Goal: Navigation & Orientation: Understand site structure

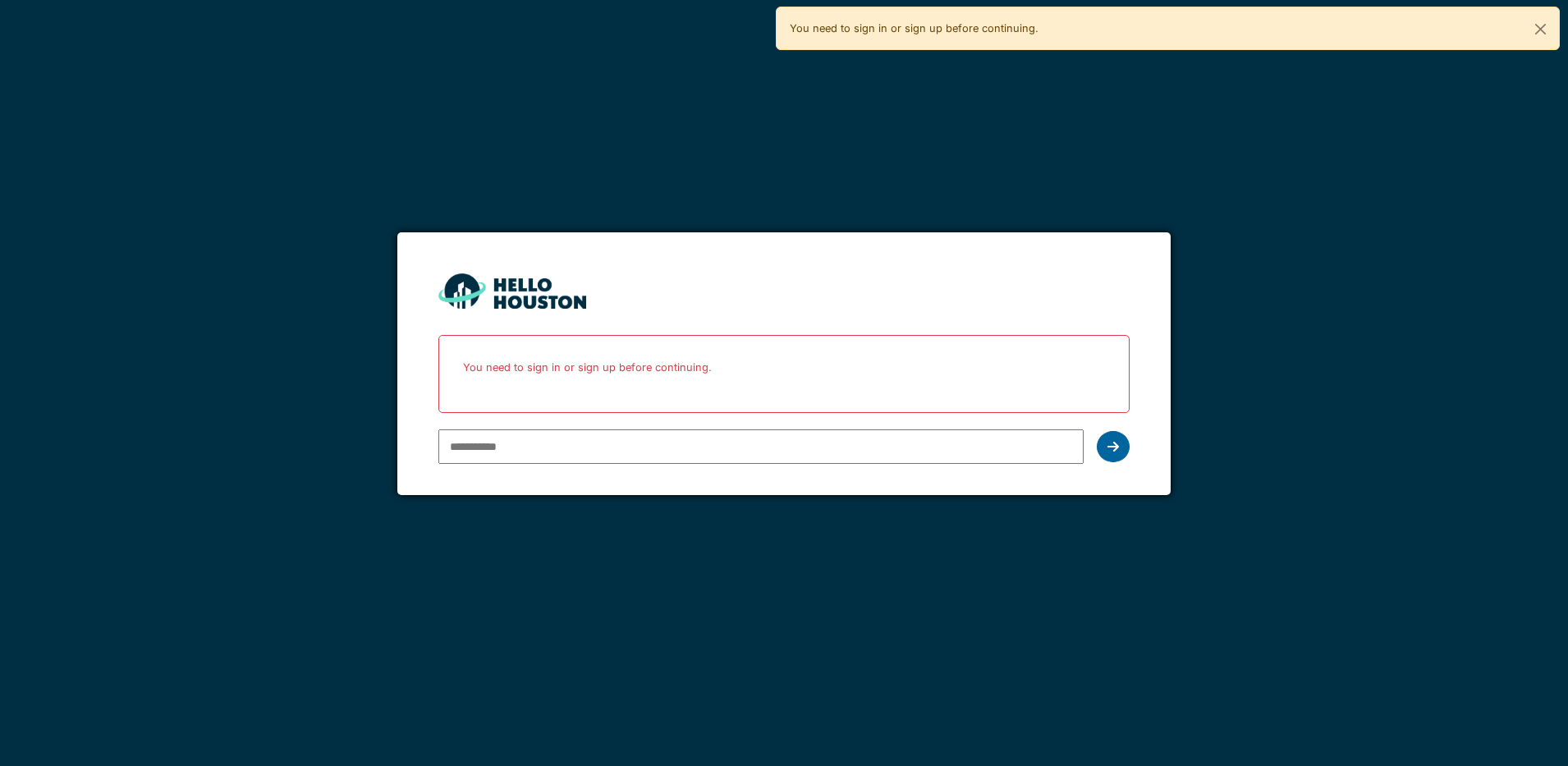
type input "**********"
click at [1113, 450] on icon at bounding box center [1113, 446] width 11 height 13
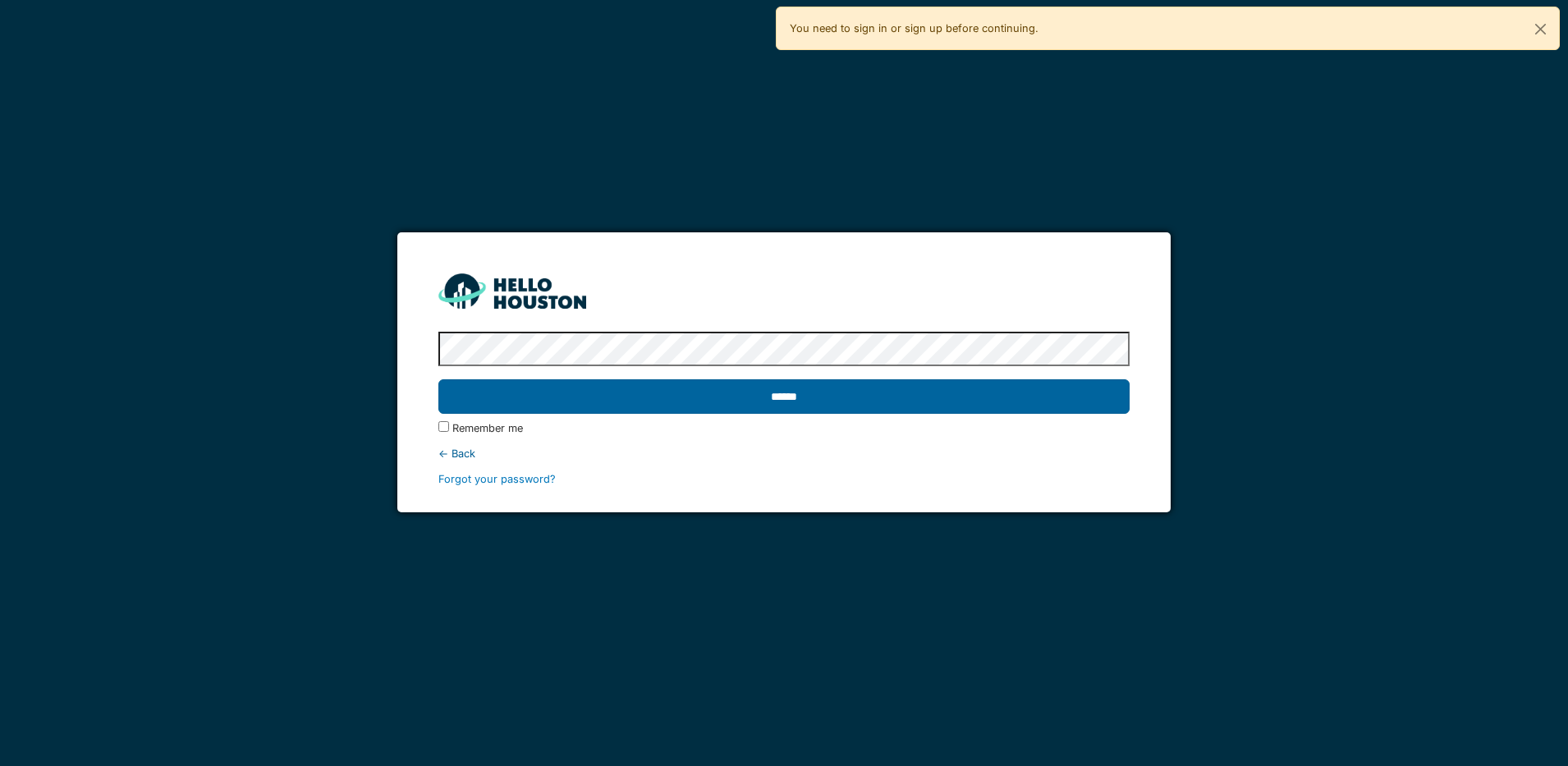
click at [1067, 396] on input "******" at bounding box center [784, 397] width 691 height 35
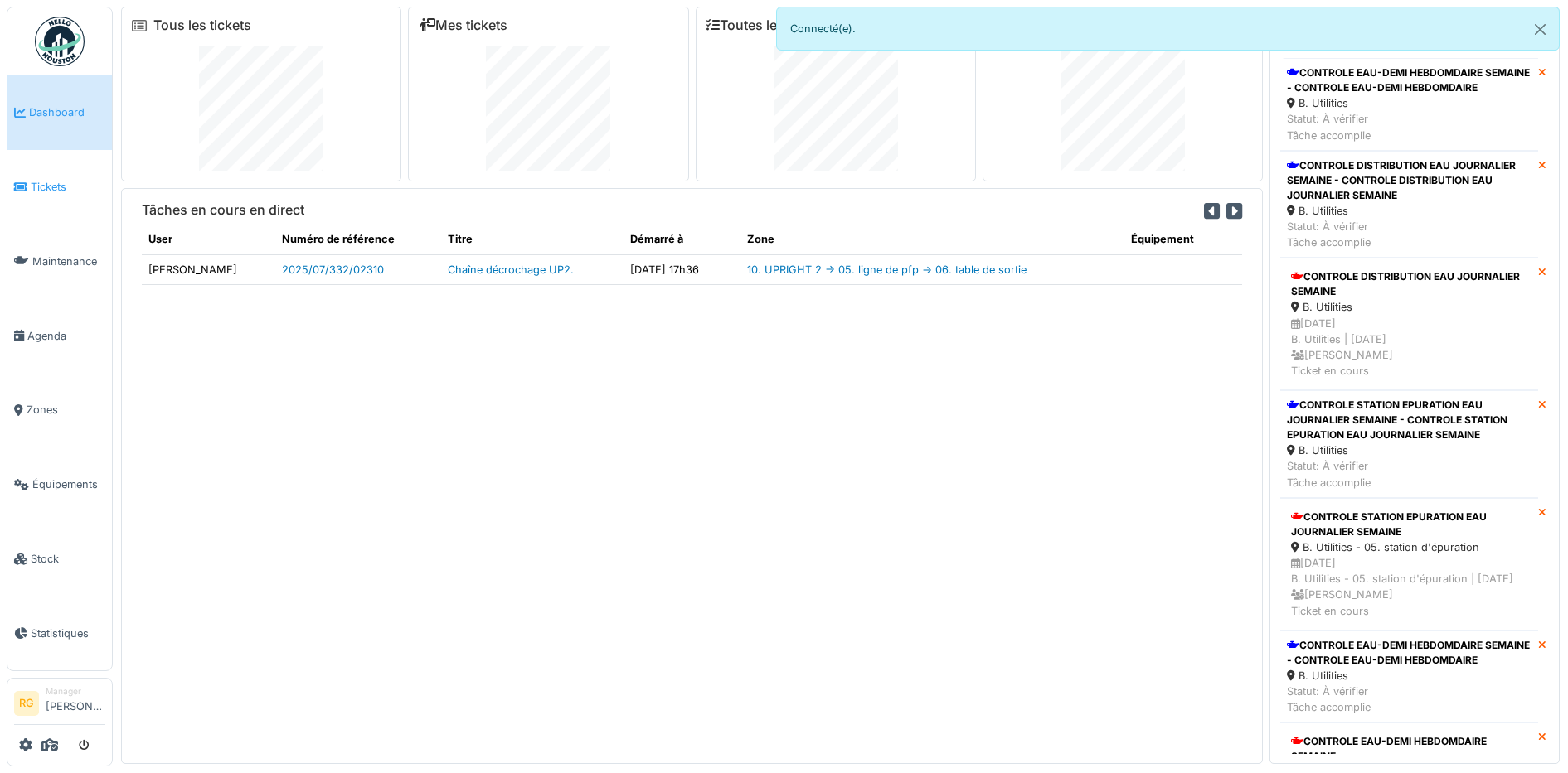
click at [51, 181] on span "Tickets" at bounding box center [68, 187] width 75 height 16
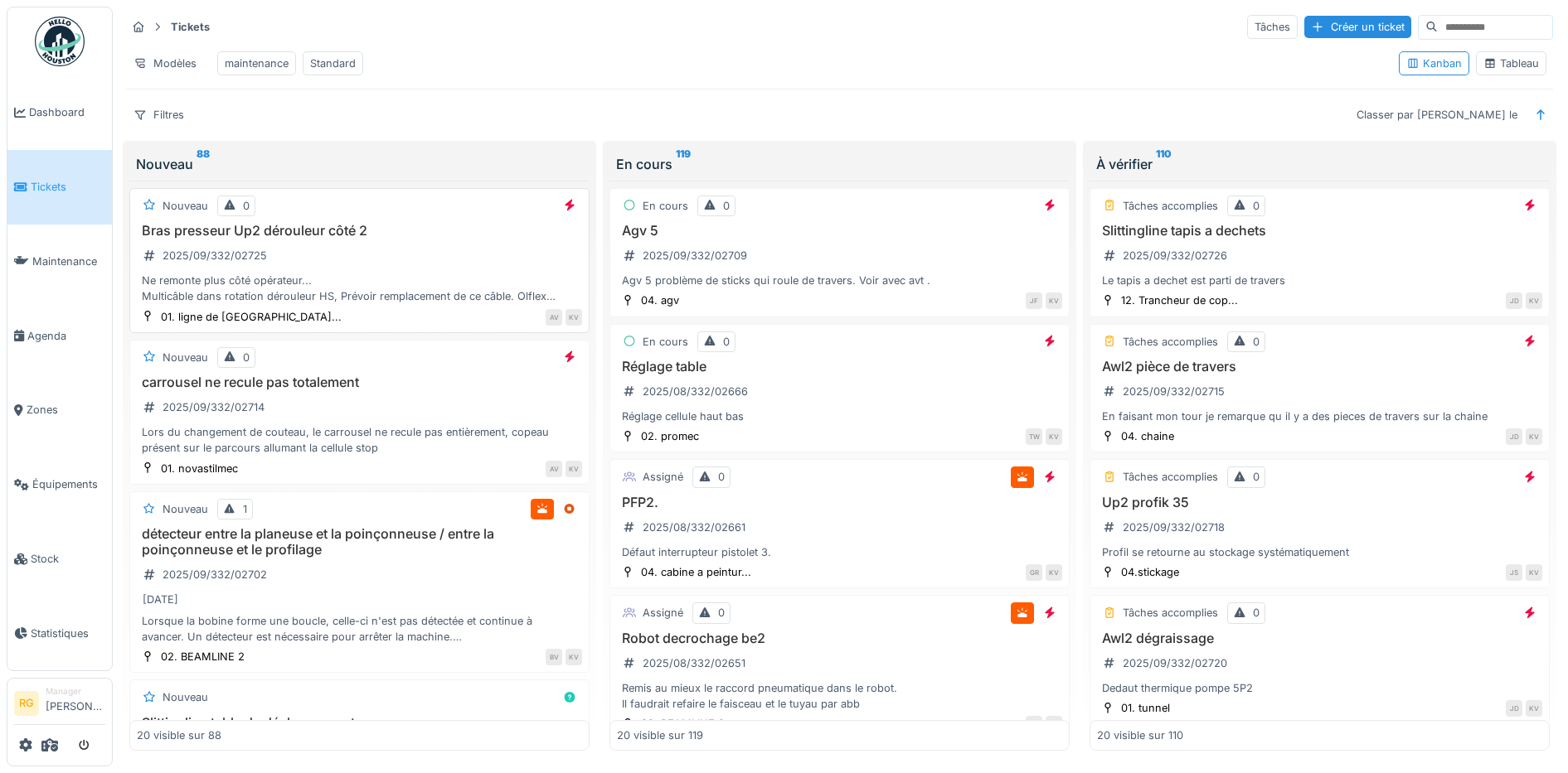
click at [315, 270] on div "Bras presseur Up2 dérouleur côté 2 2025/09/332/02725 Ne remonte plus côté opéra…" at bounding box center [360, 264] width 445 height 82
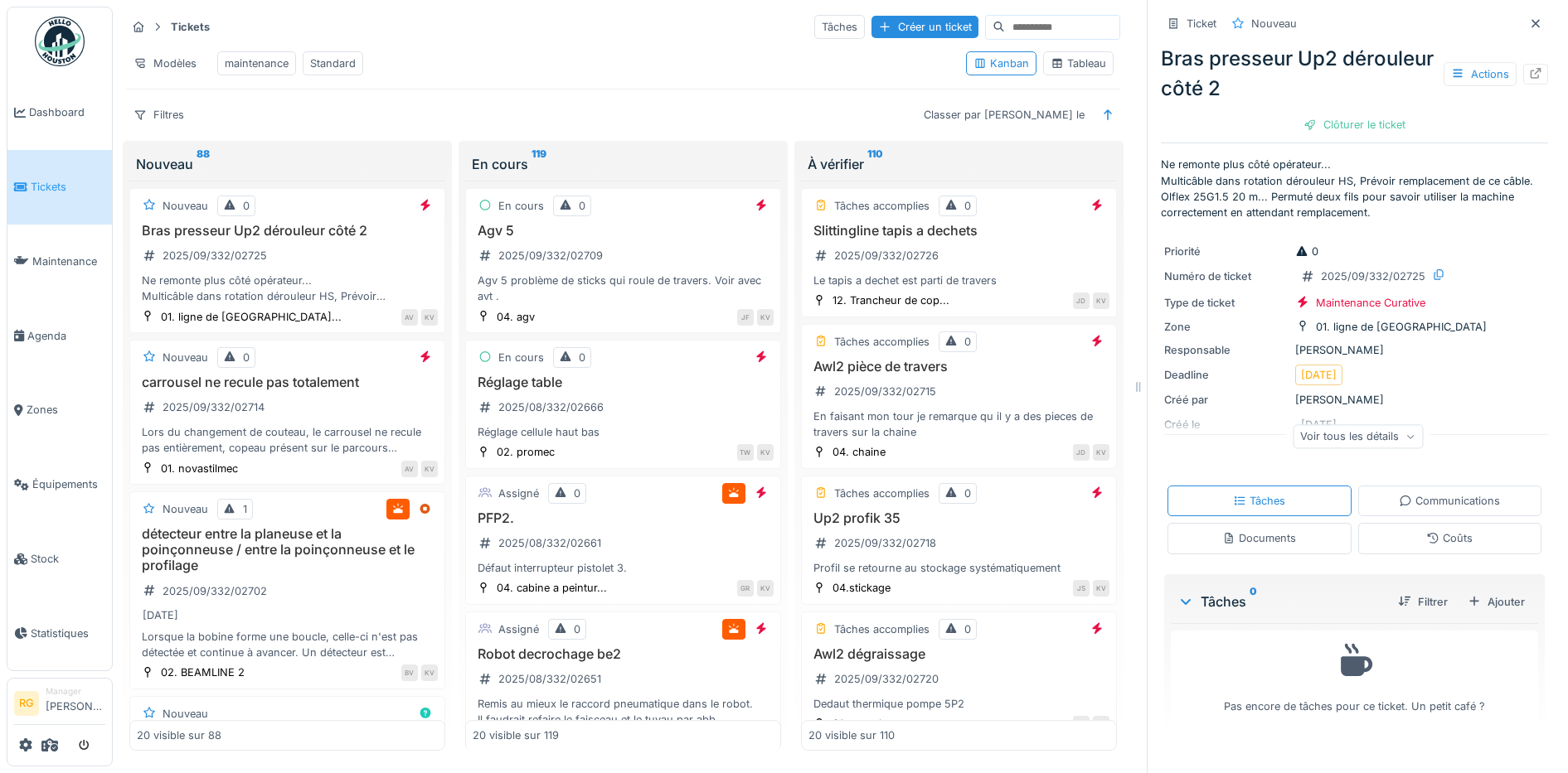
scroll to position [16, 0]
click at [1237, 532] on div "Documents" at bounding box center [1259, 538] width 74 height 16
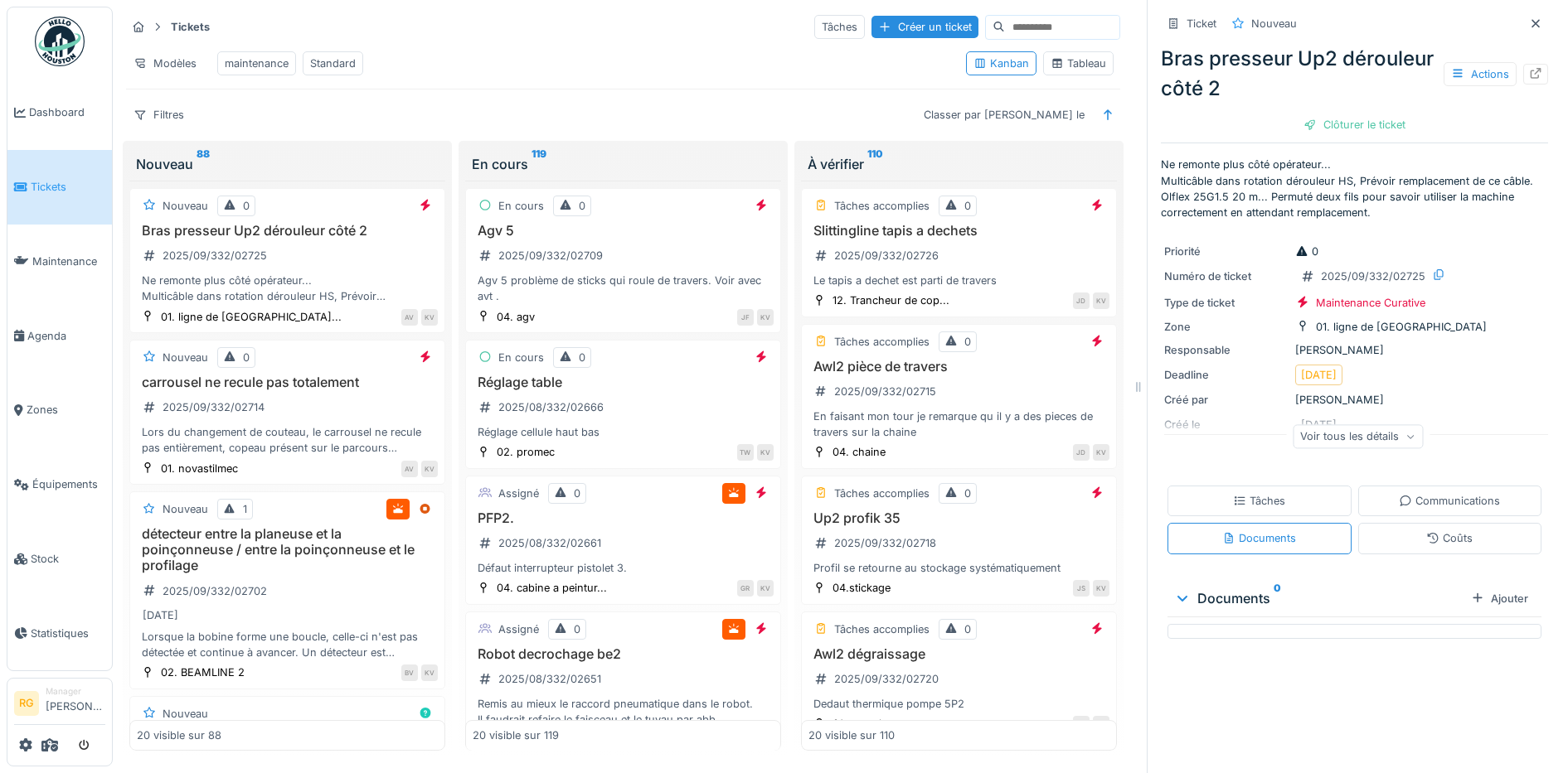
click at [1255, 493] on div "Tâches" at bounding box center [1259, 501] width 53 height 16
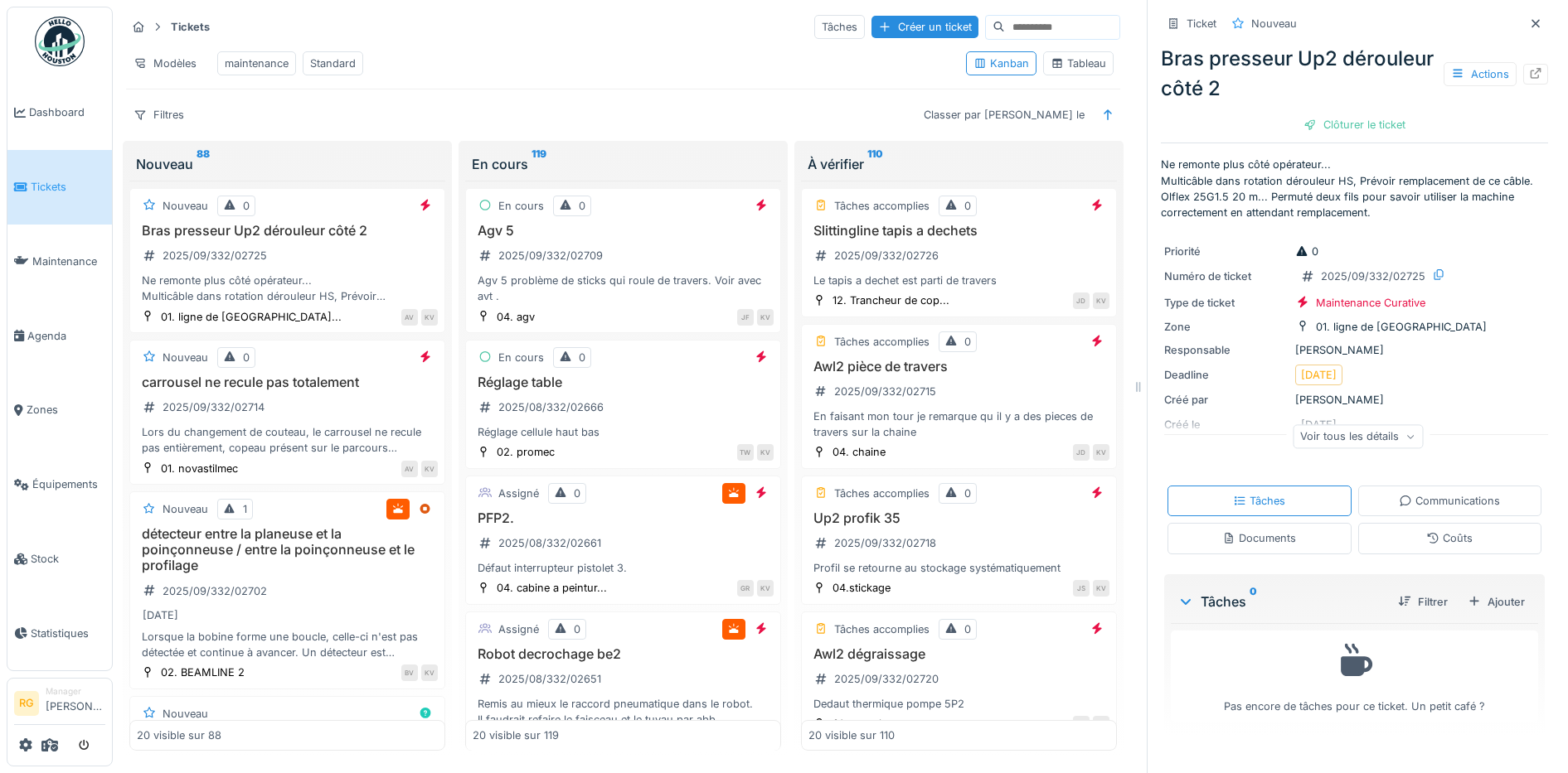
click at [1272, 530] on div "Documents" at bounding box center [1259, 538] width 74 height 16
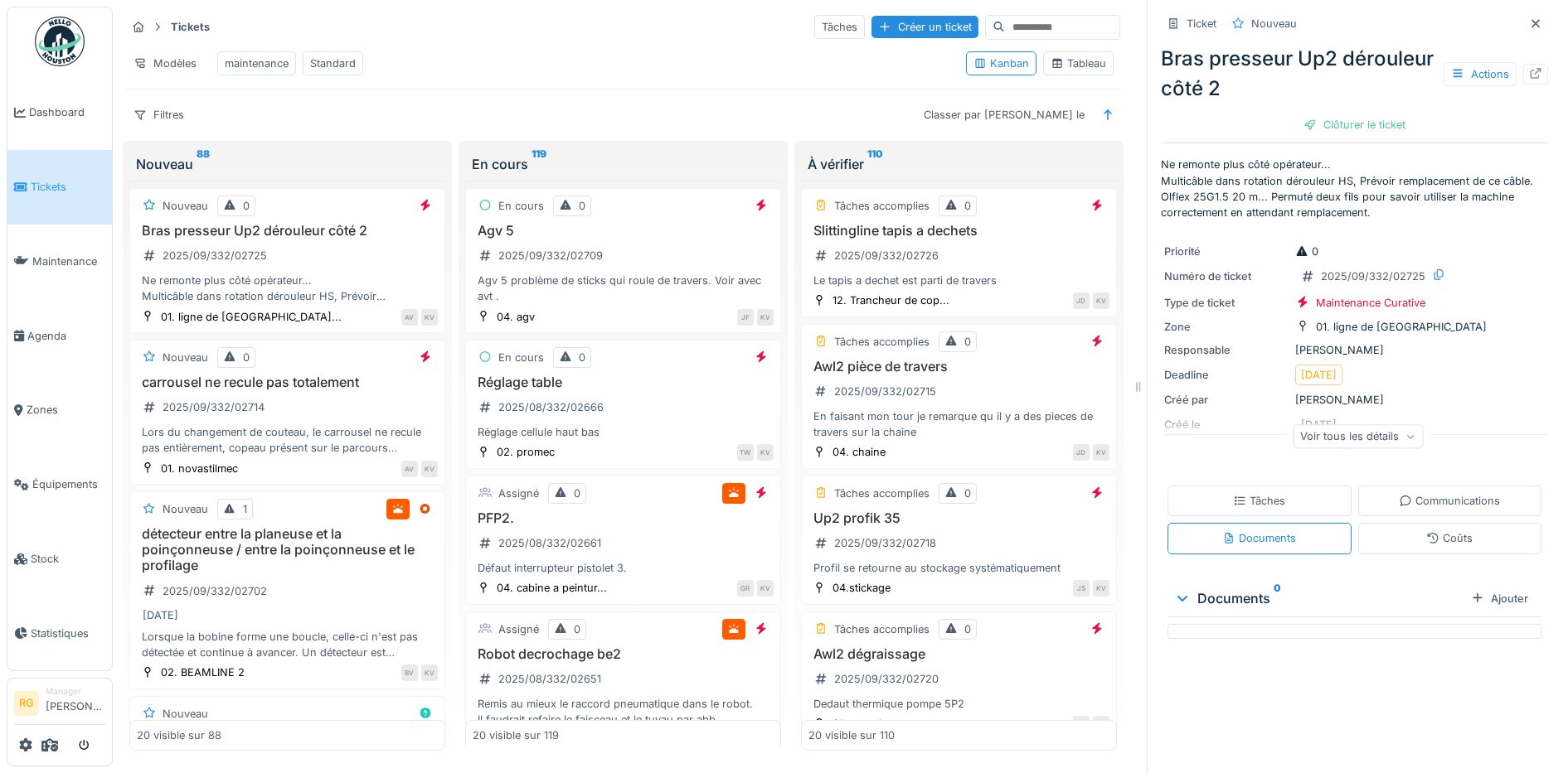
click at [1412, 535] on div "Coûts" at bounding box center [1450, 538] width 184 height 31
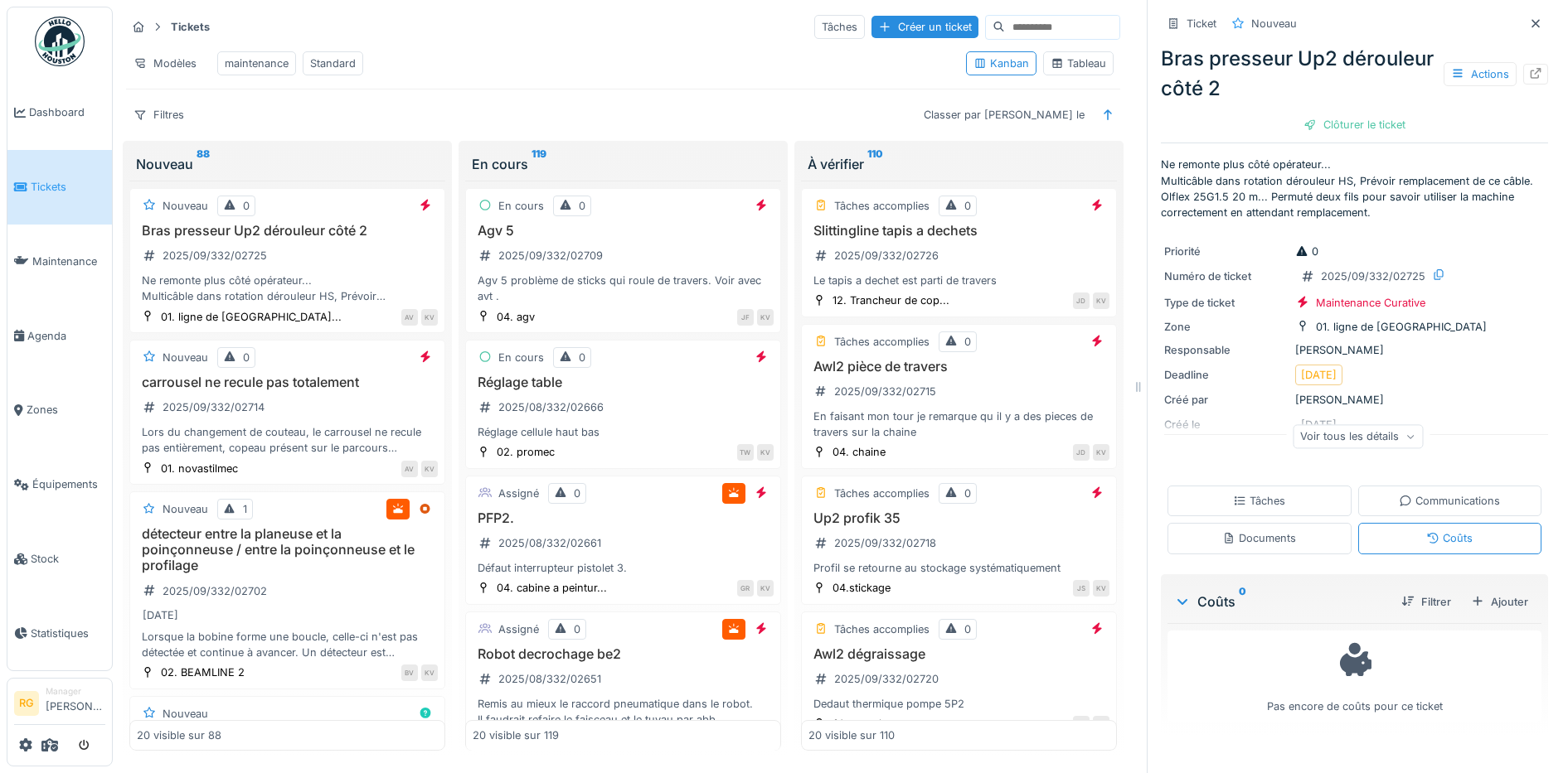
click at [1414, 493] on div "Communications" at bounding box center [1450, 501] width 101 height 16
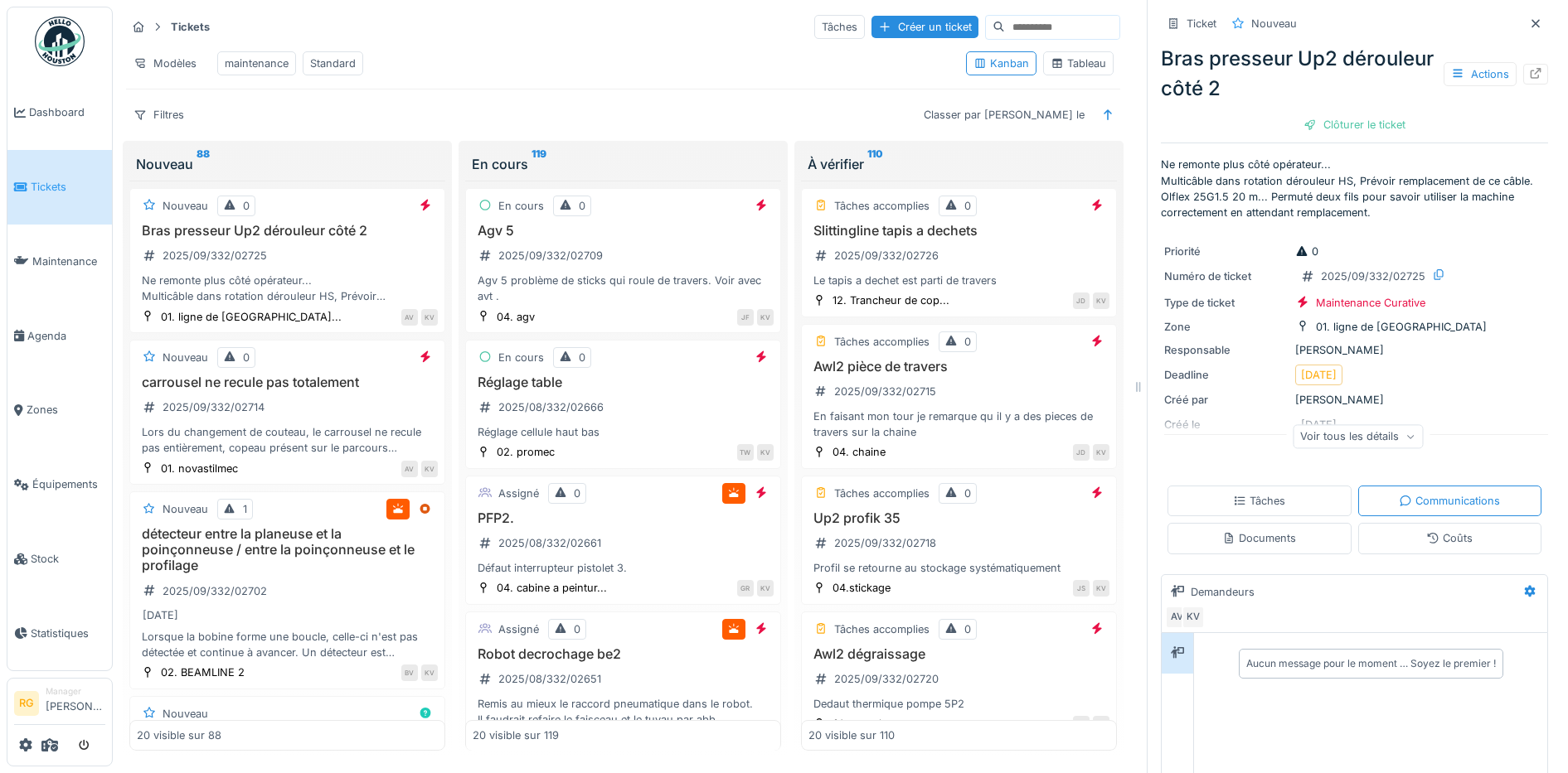
click at [1237, 493] on div "Tâches" at bounding box center [1259, 501] width 53 height 16
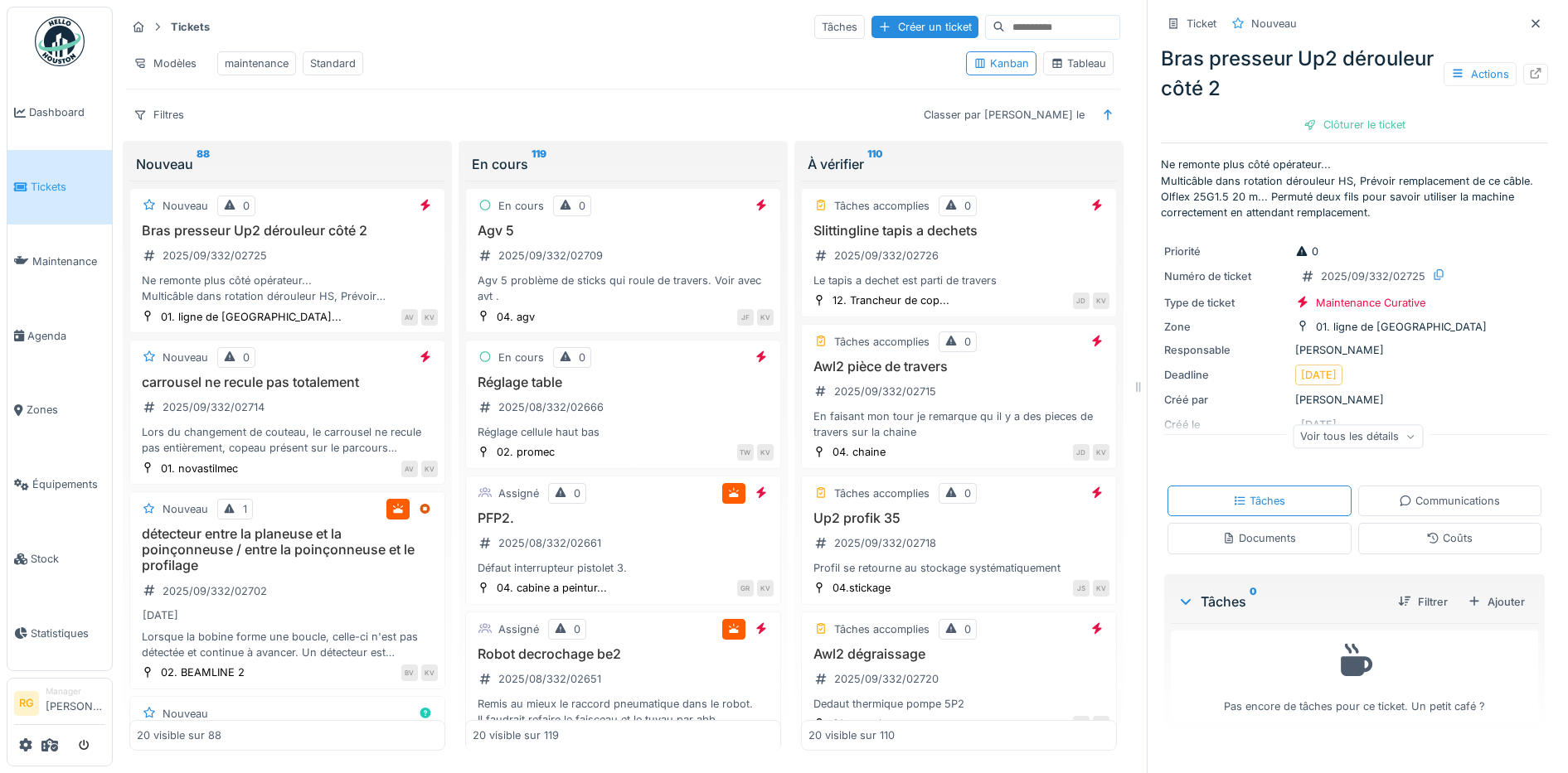
click at [1233, 530] on div "Documents" at bounding box center [1259, 538] width 74 height 16
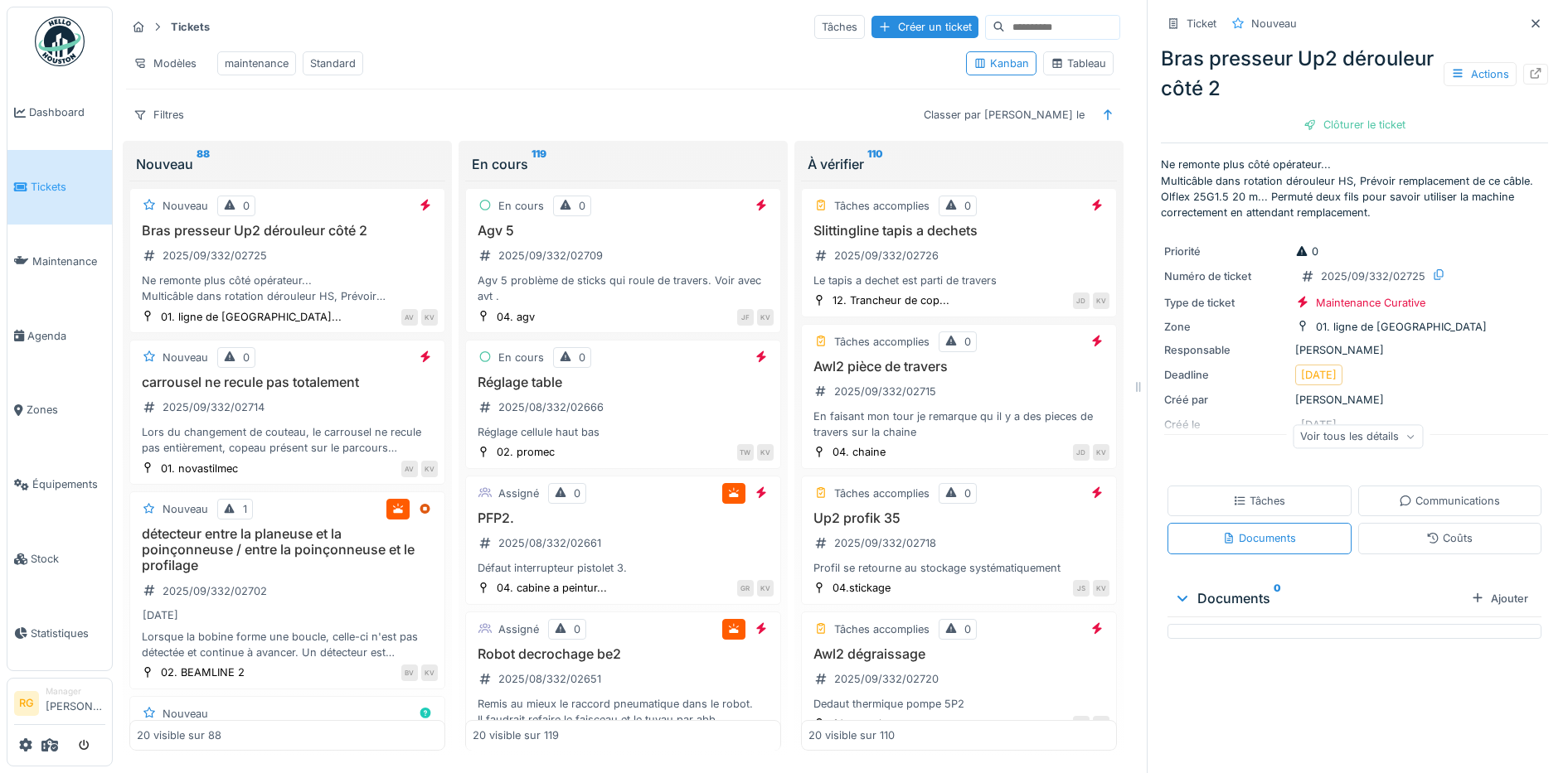
click at [1406, 433] on icon at bounding box center [1410, 436] width 10 height 8
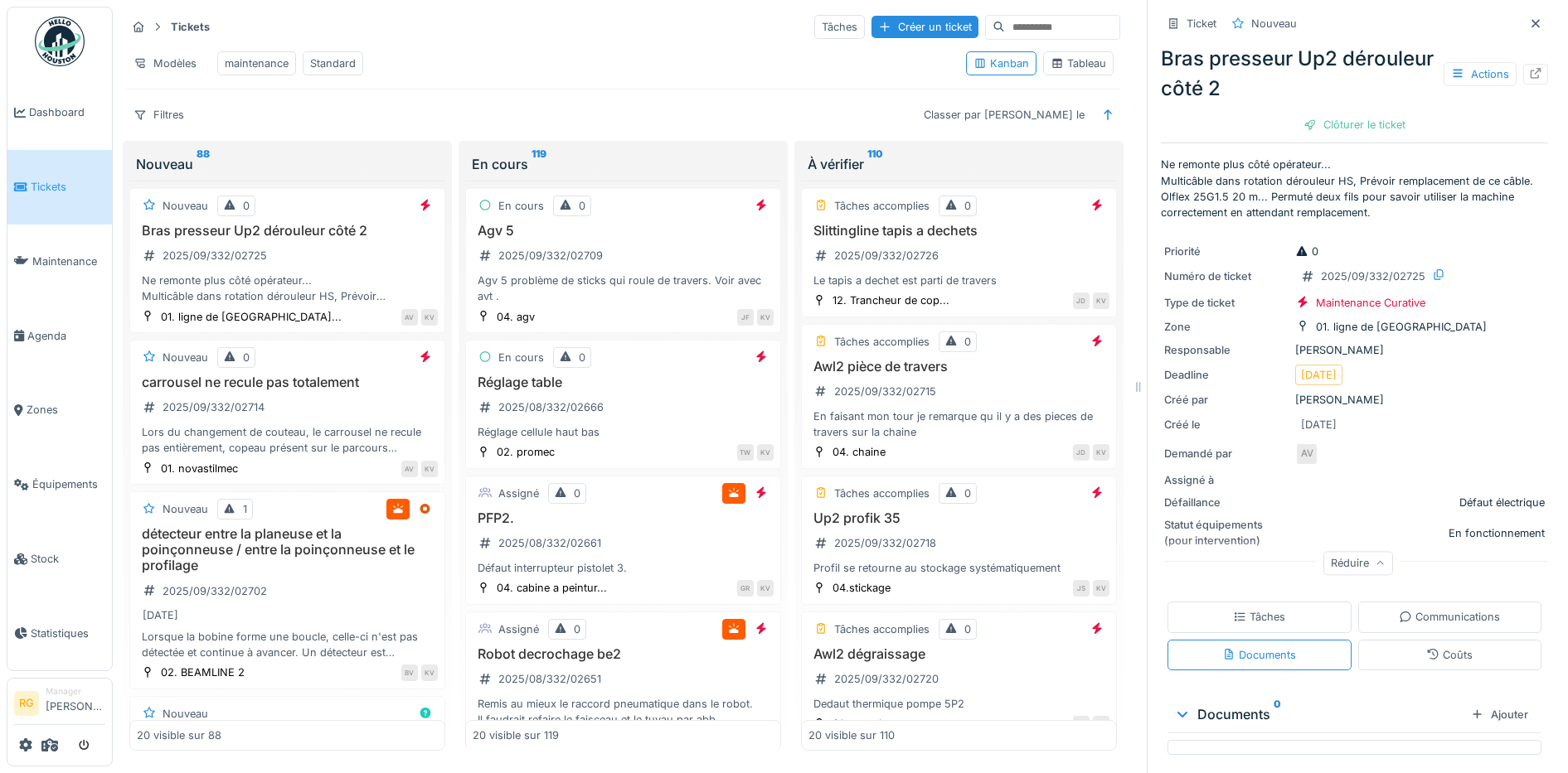
click at [1248, 609] on div "Tâches" at bounding box center [1259, 617] width 53 height 16
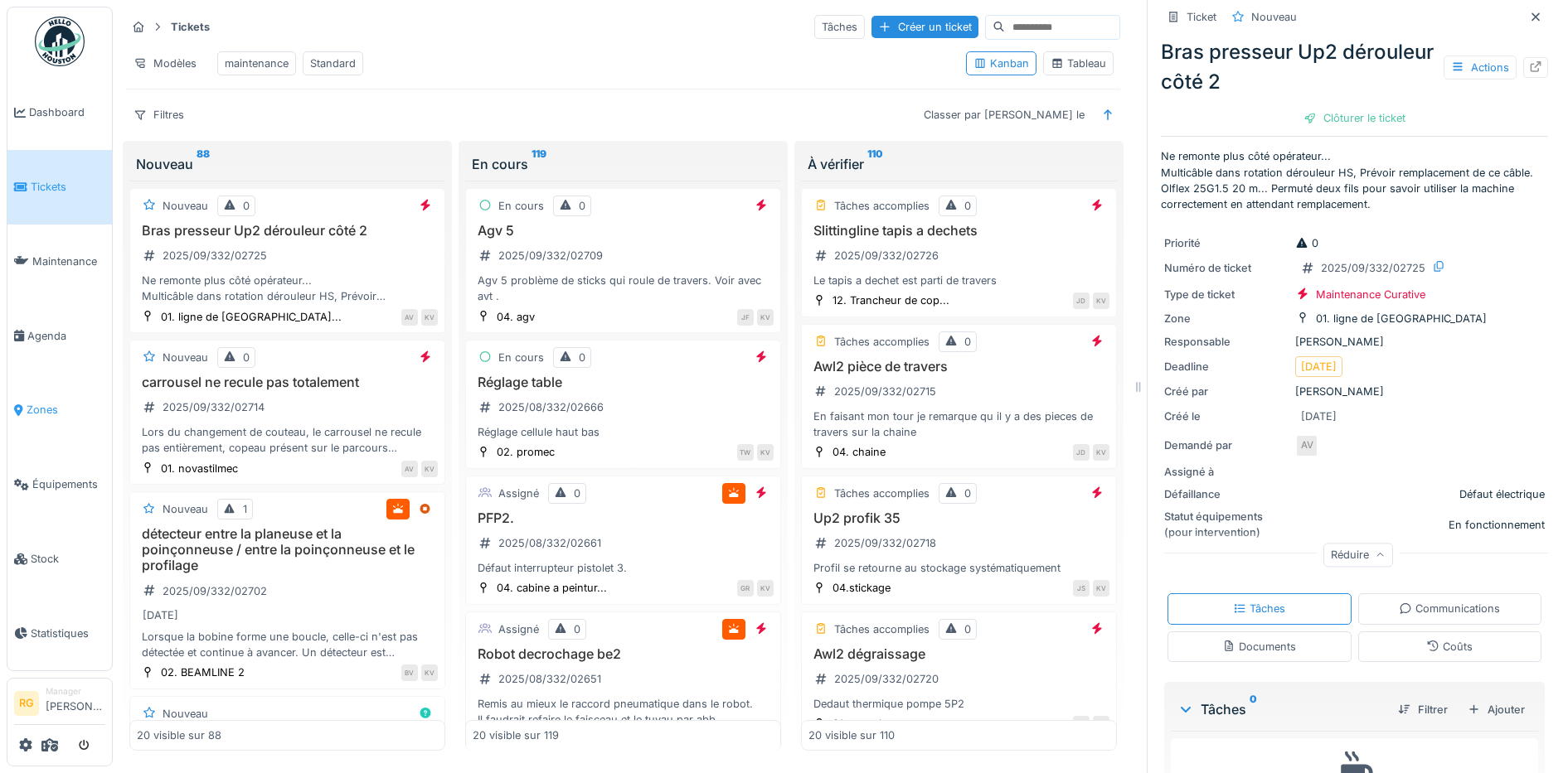
click at [43, 402] on span "Zones" at bounding box center [66, 410] width 79 height 16
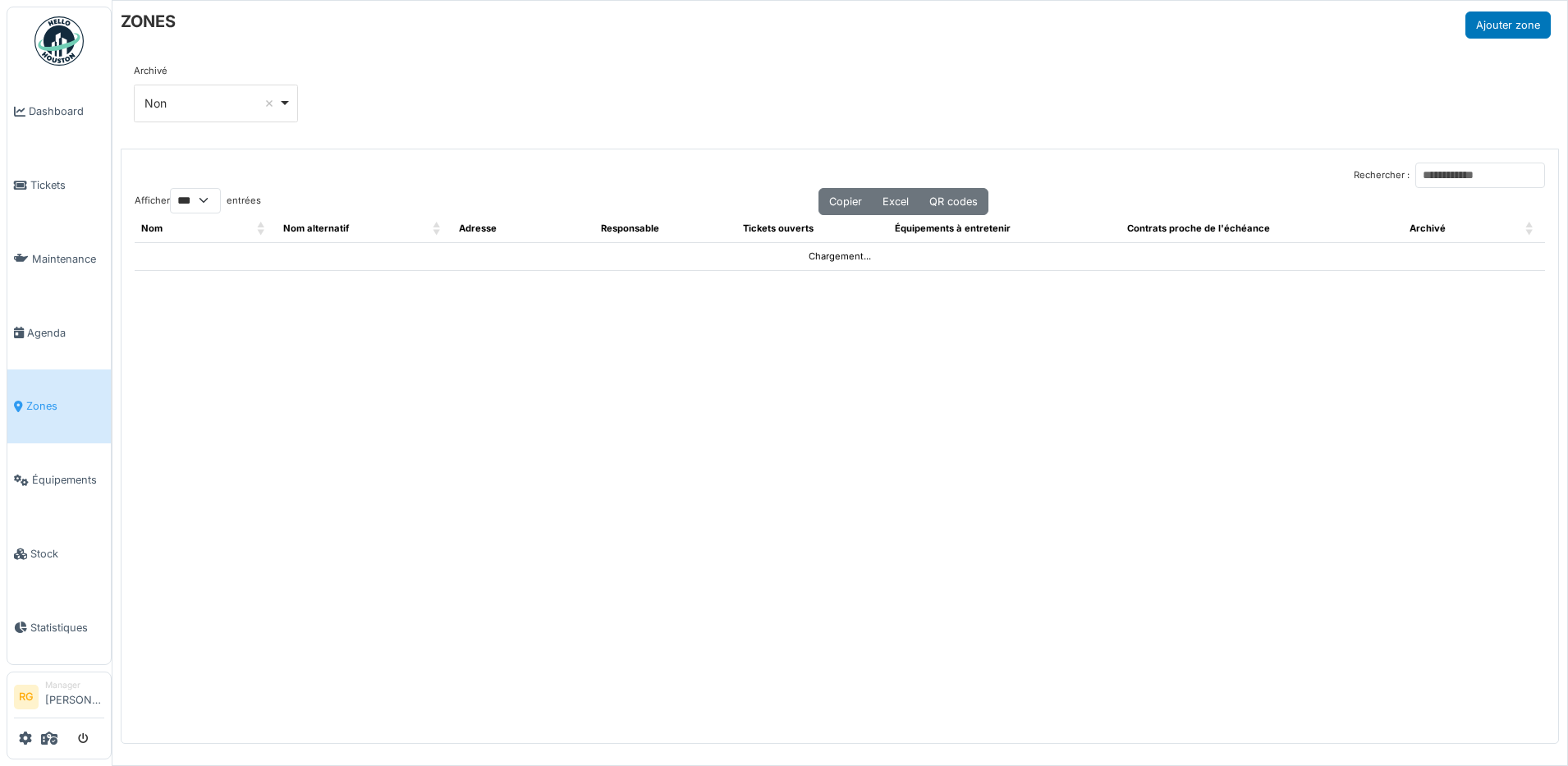
select select "***"
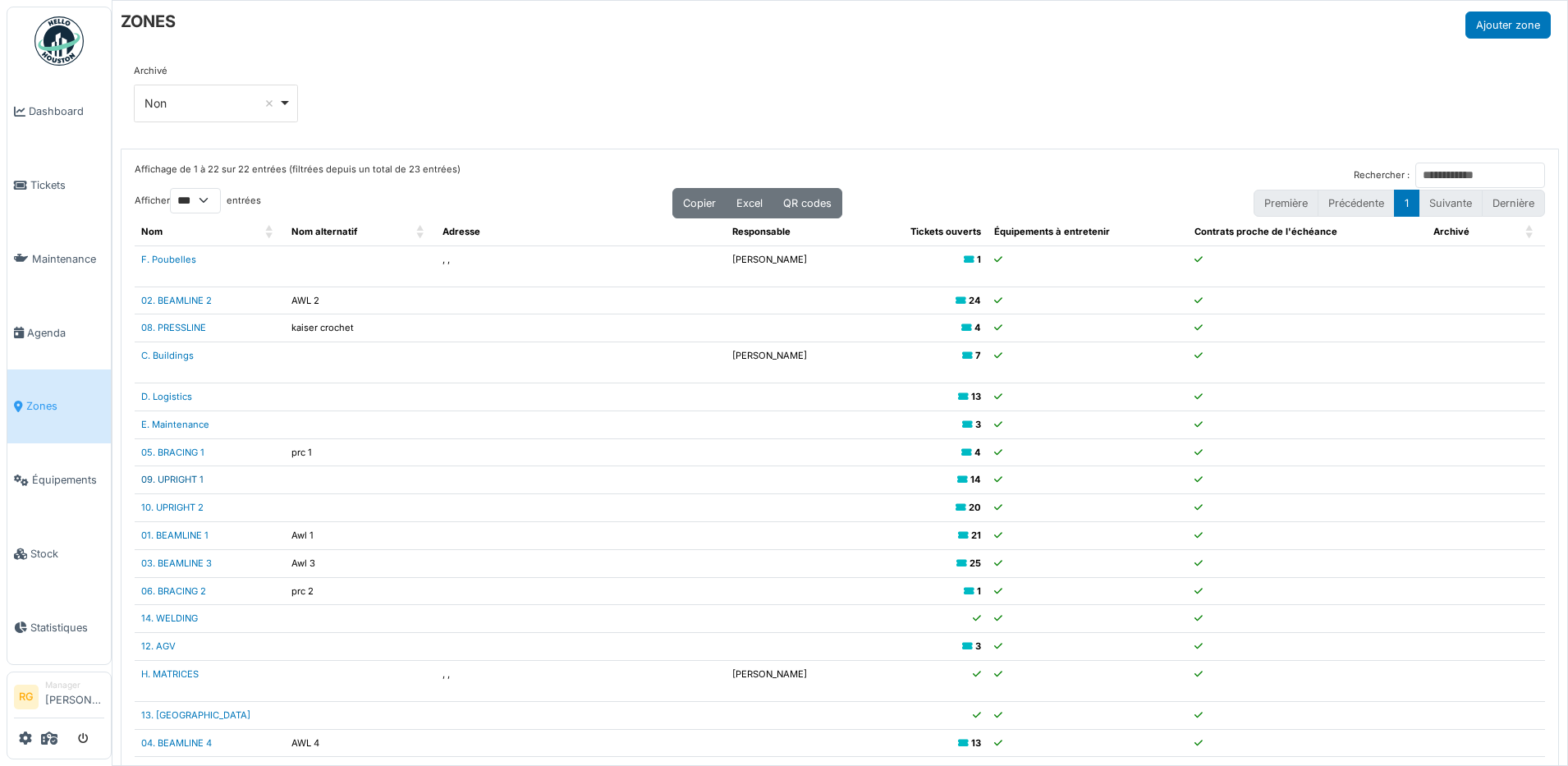
click at [173, 478] on link "09. UPRIGHT 1" at bounding box center [173, 479] width 63 height 11
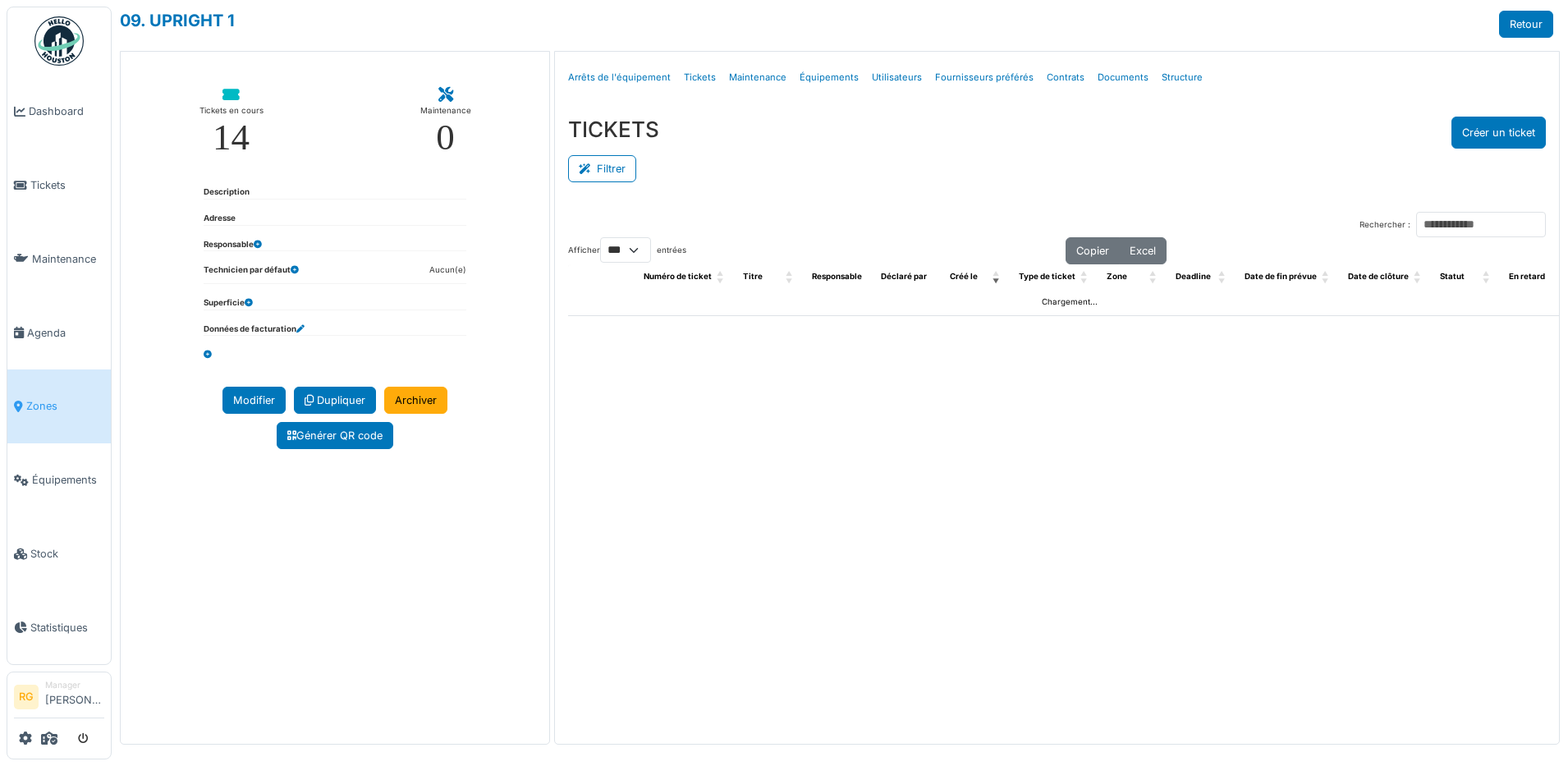
select select "***"
click at [1169, 80] on link "Structure" at bounding box center [1183, 77] width 54 height 38
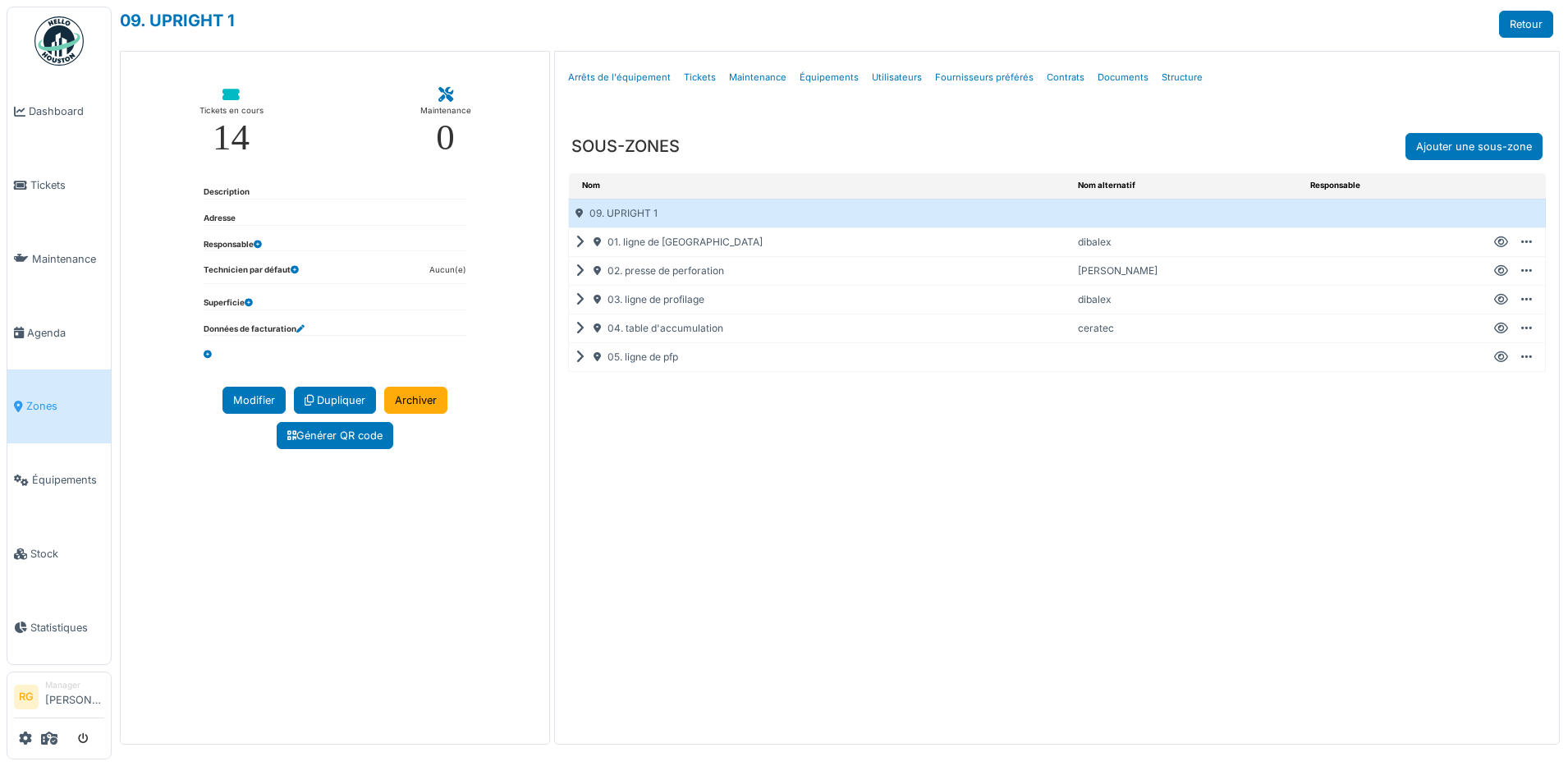
click at [583, 357] on icon at bounding box center [583, 357] width 16 height 1
click at [600, 416] on icon at bounding box center [604, 415] width 16 height 1
